Goal: Navigation & Orientation: Find specific page/section

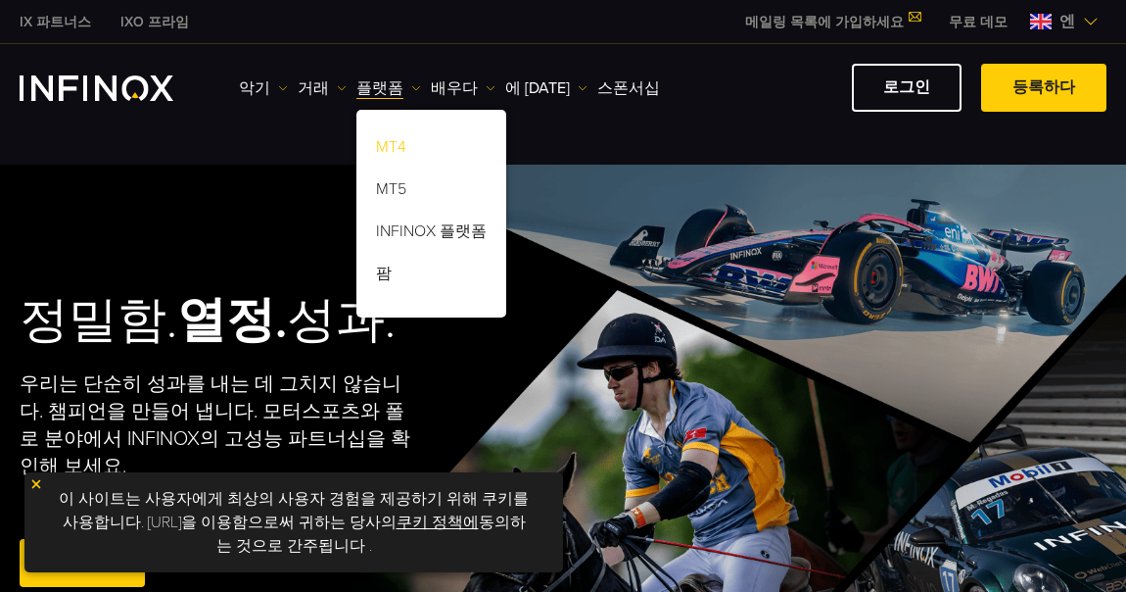
click at [387, 142] on font "MT4" at bounding box center [391, 147] width 30 height 20
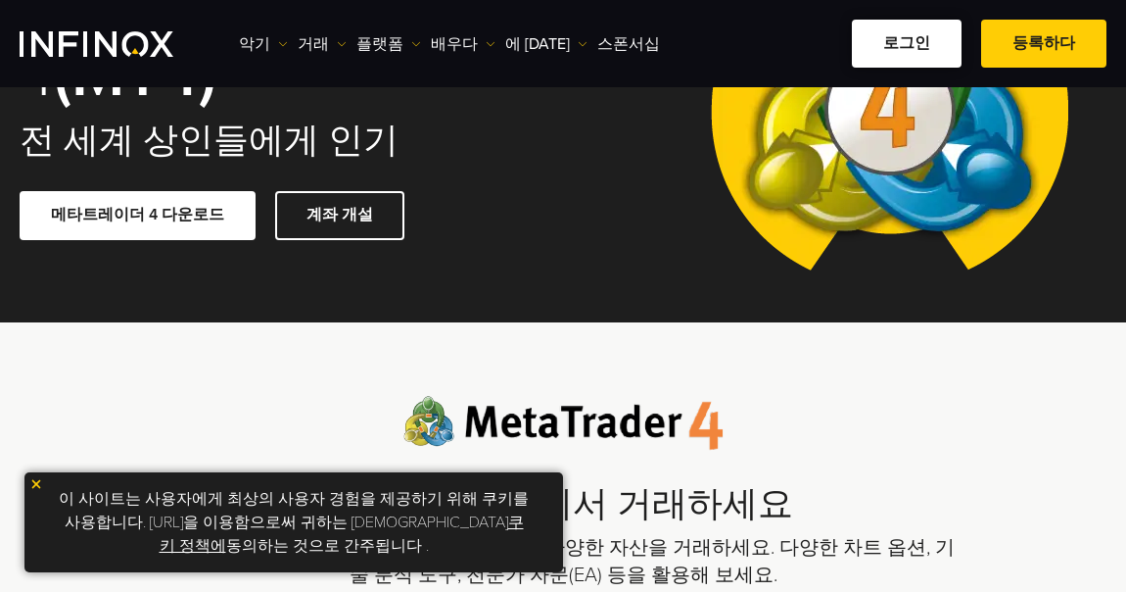
click at [924, 45] on font "로그인" at bounding box center [906, 43] width 47 height 20
